Goal: Task Accomplishment & Management: Manage account settings

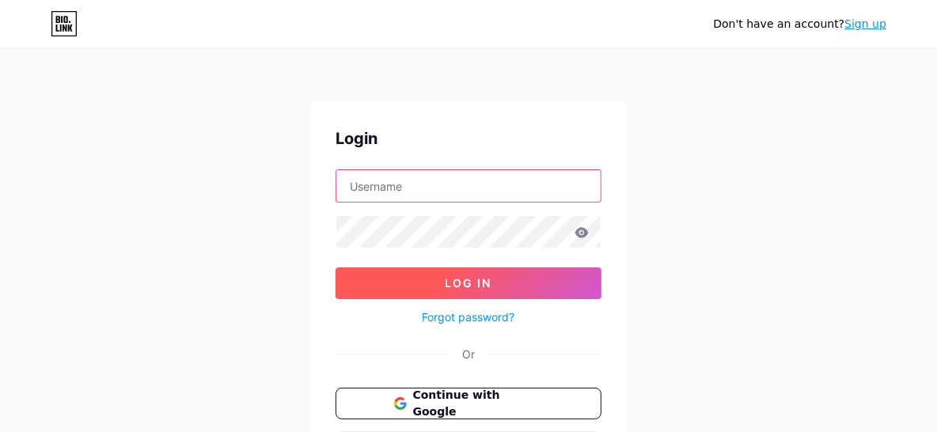
type input "[EMAIL_ADDRESS][DOMAIN_NAME]"
click at [447, 283] on span "Log In" at bounding box center [469, 282] width 47 height 13
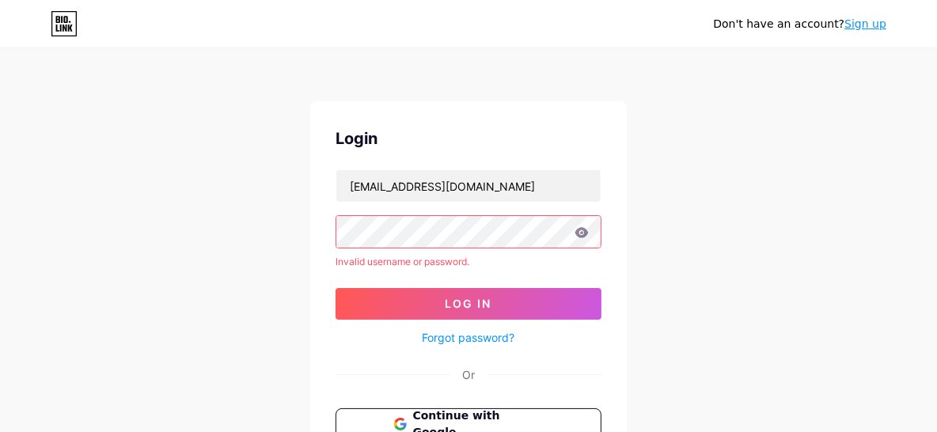
click at [585, 236] on icon at bounding box center [581, 232] width 13 height 10
click at [435, 420] on span "Continue with Google" at bounding box center [478, 425] width 132 height 34
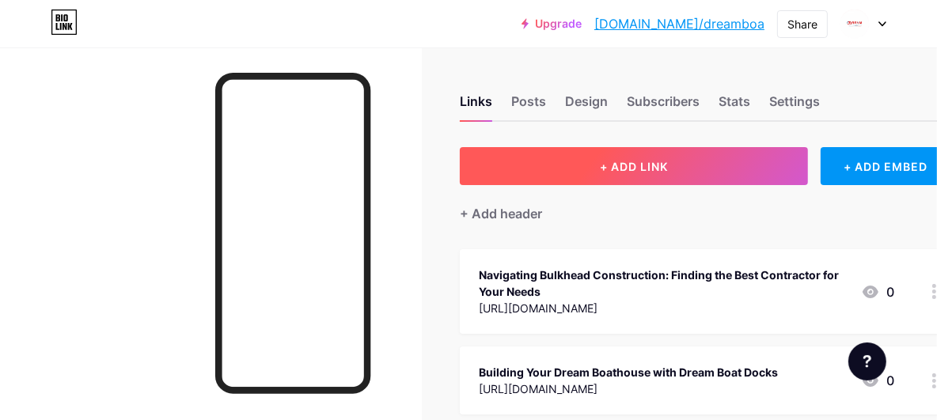
click at [646, 167] on span "+ ADD LINK" at bounding box center [634, 166] width 68 height 13
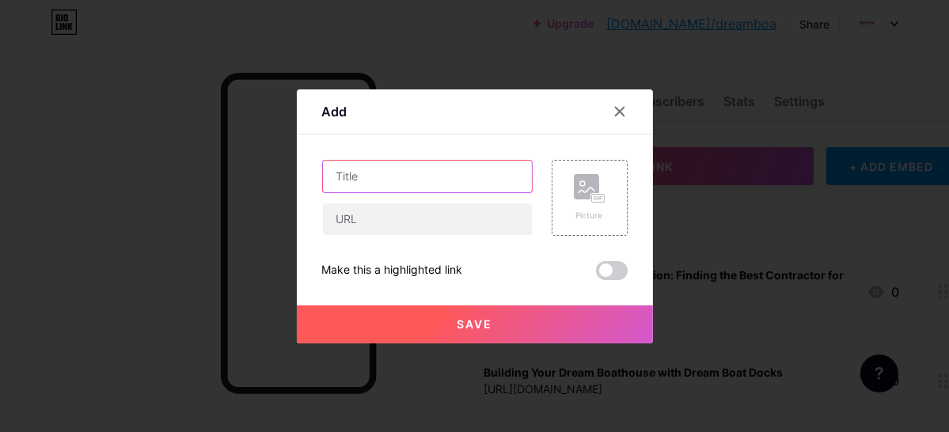
click at [383, 173] on input "text" at bounding box center [427, 177] width 209 height 32
paste input "Boat Dock Near Me in Houston – Dream Boat Jetties"
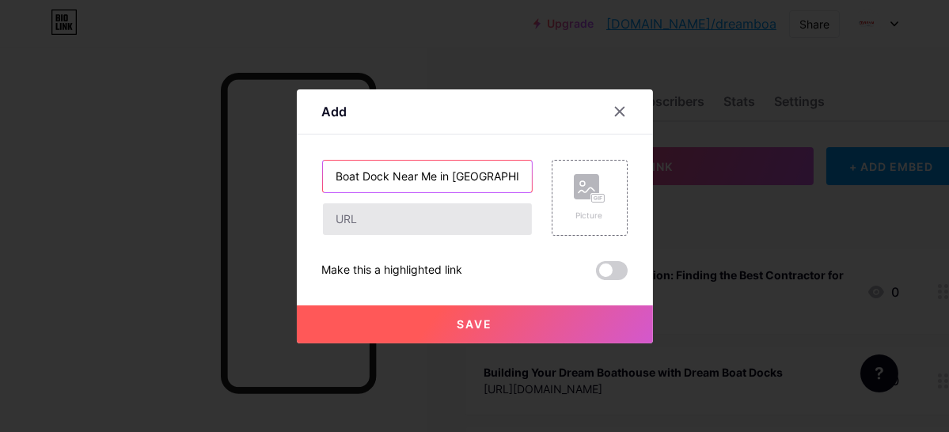
scroll to position [0, 90]
type input "Boat Dock Near Me in Houston – Dream Boat Jetties"
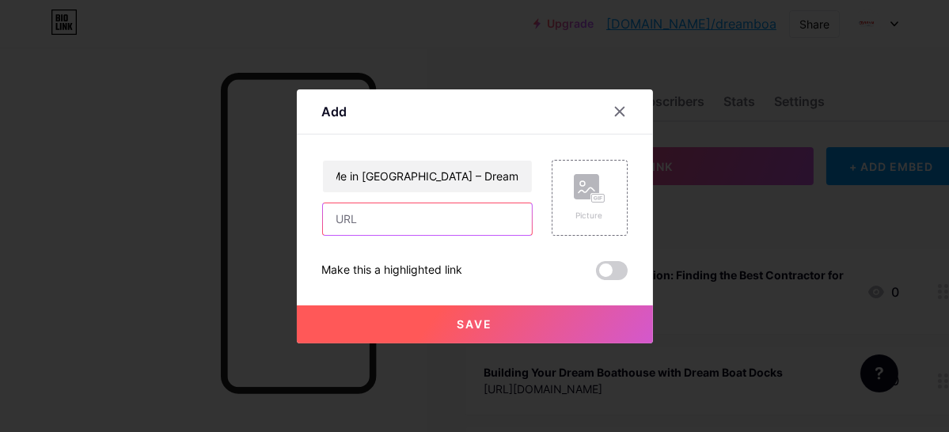
click at [389, 216] on input "text" at bounding box center [427, 219] width 209 height 32
paste input "https://william0.hashnode.dev/boat-dock-near-me-in-houston-dream-boat-jetties"
type input "https://william0.hashnode.dev/boat-dock-near-me-in-houston-dream-boat-jetties"
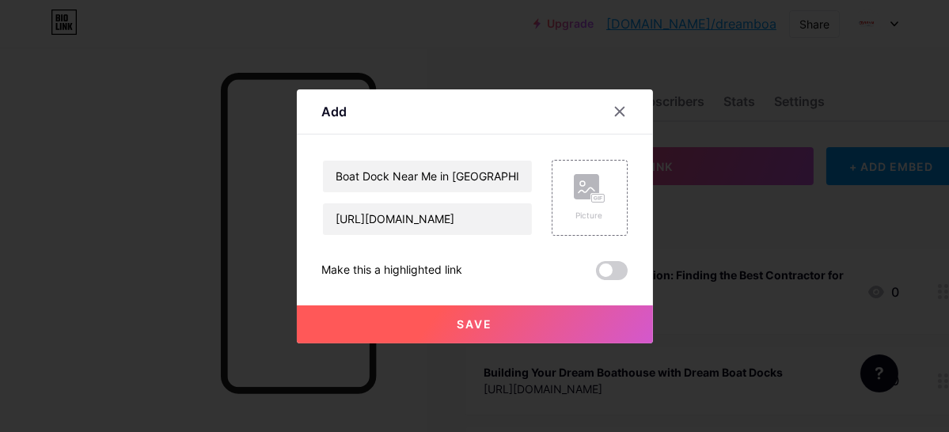
click at [450, 321] on button "Save" at bounding box center [475, 325] width 356 height 38
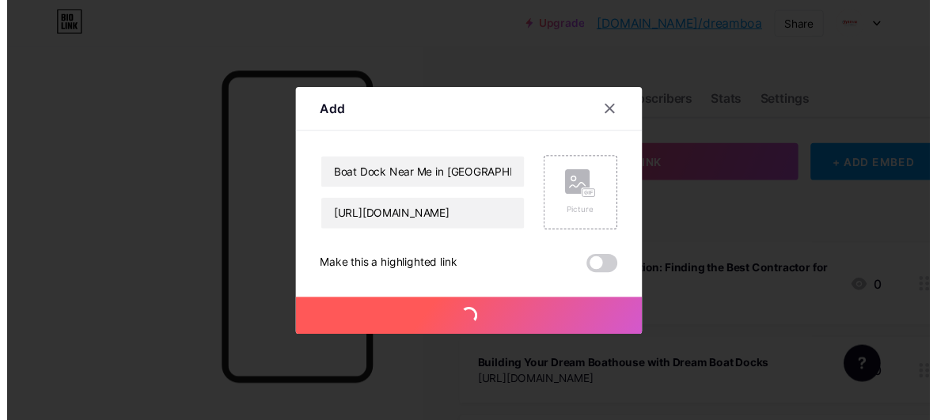
scroll to position [0, 0]
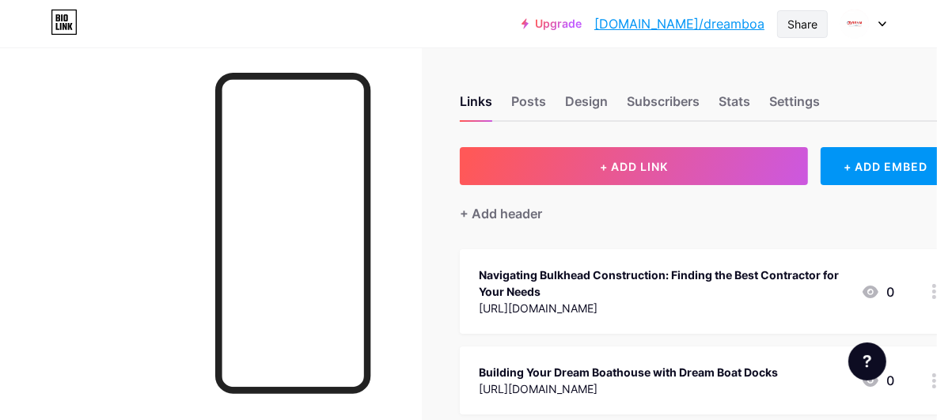
click at [788, 28] on div "Share" at bounding box center [803, 24] width 30 height 17
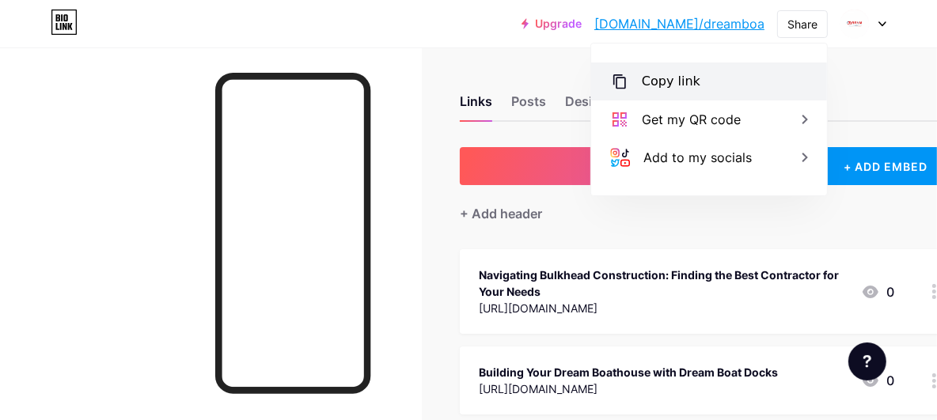
click at [713, 89] on div "Copy link" at bounding box center [709, 82] width 236 height 38
